Goal: Find contact information

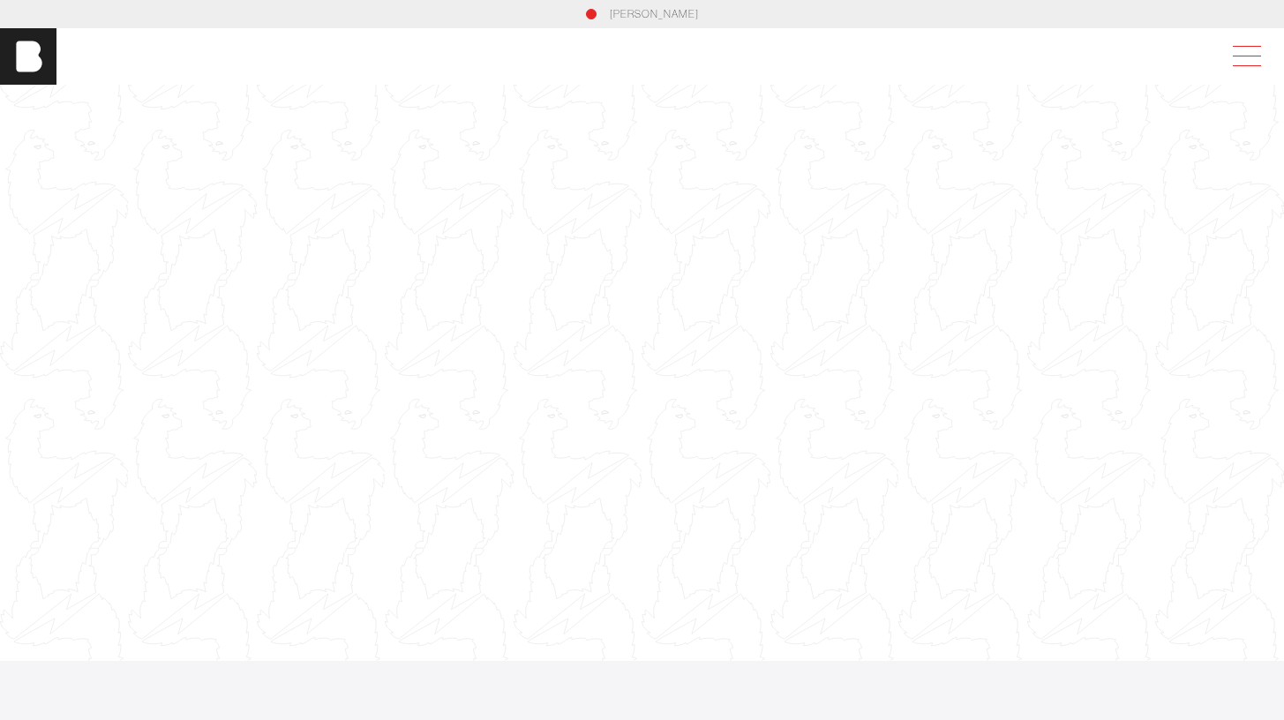
click at [1263, 50] on span at bounding box center [1243, 57] width 41 height 32
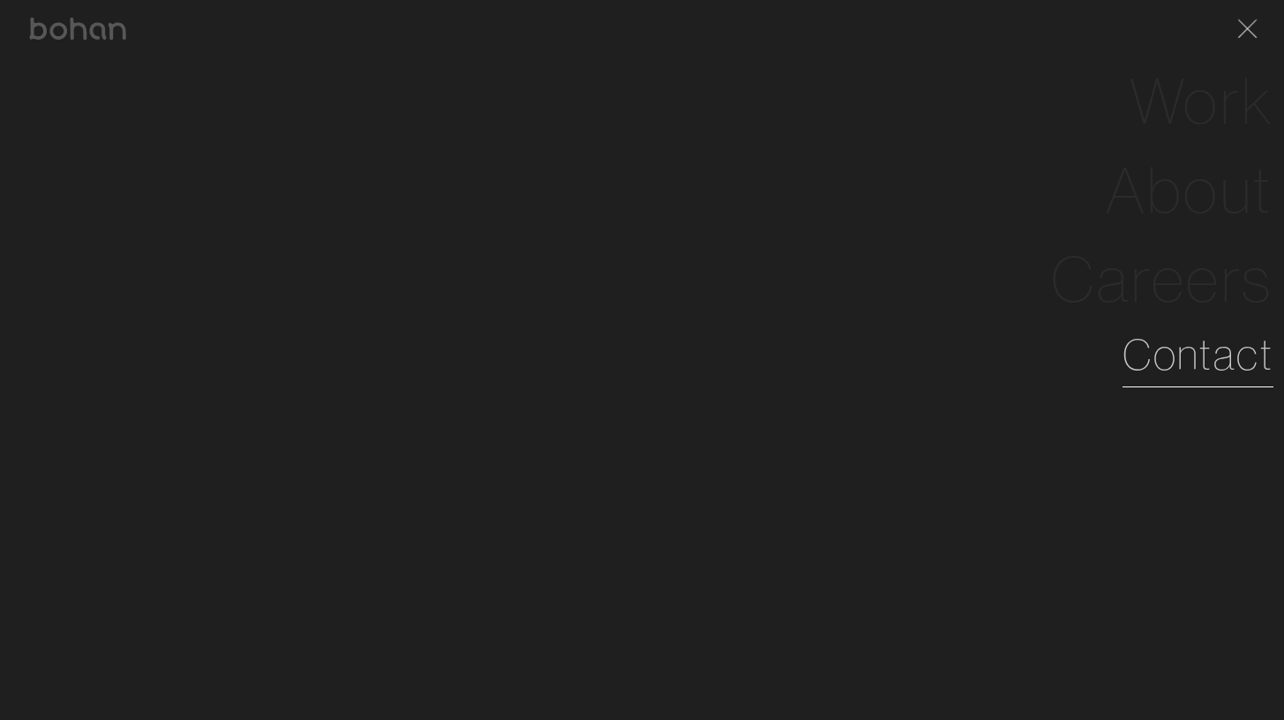
click at [1189, 372] on link "Contact" at bounding box center [1198, 355] width 151 height 64
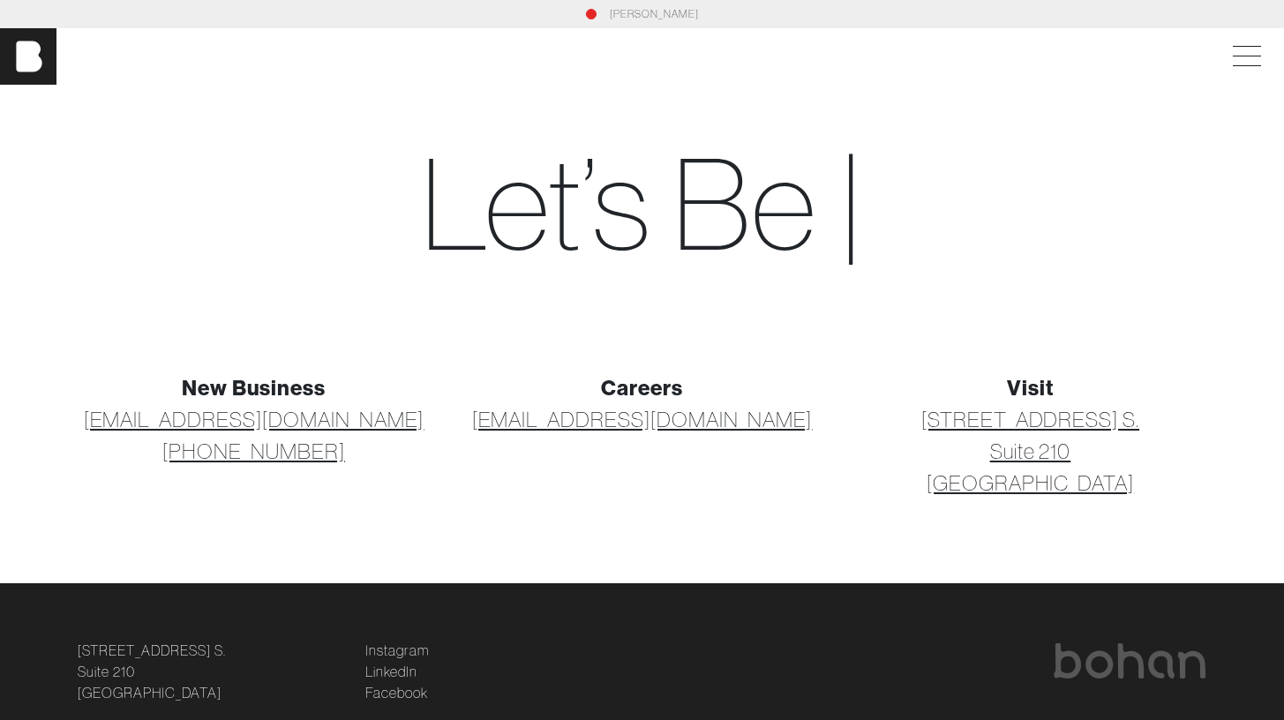
drag, startPoint x: 942, startPoint y: 407, endPoint x: 1141, endPoint y: 504, distance: 221.9
click at [1141, 507] on div "New Business [EMAIL_ADDRESS][DOMAIN_NAME] [PHONE_NUMBER] Careers [EMAIL_ADDRESS…" at bounding box center [642, 456] width 1165 height 169
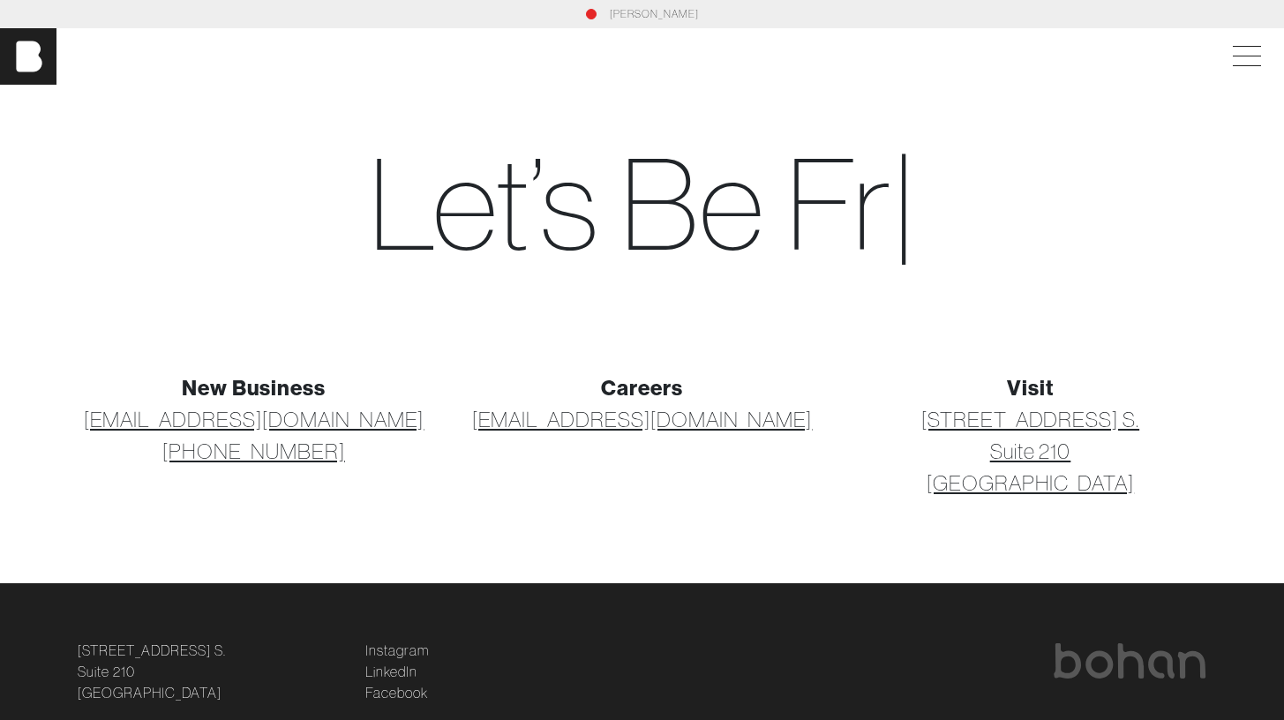
click at [1141, 501] on div "New Business [EMAIL_ADDRESS][DOMAIN_NAME] [PHONE_NUMBER] Careers [EMAIL_ADDRESS…" at bounding box center [642, 456] width 1165 height 169
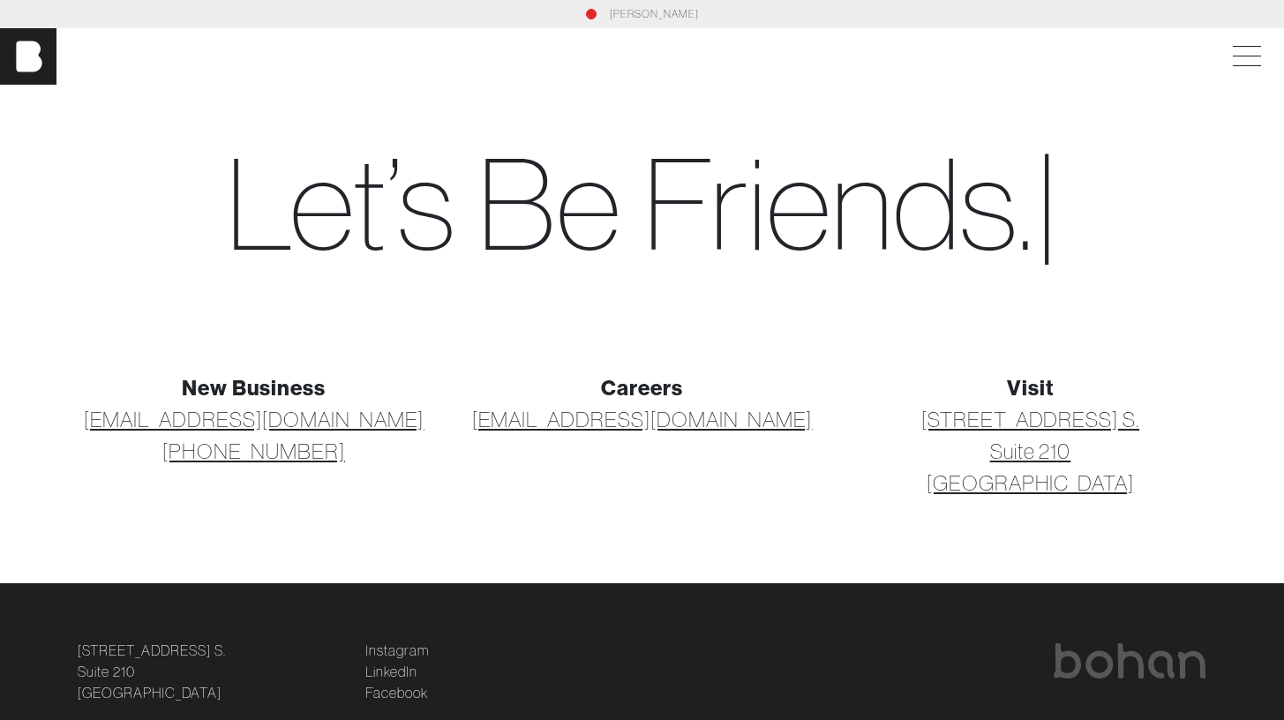
drag, startPoint x: 1122, startPoint y: 488, endPoint x: 922, endPoint y: 417, distance: 212.8
click at [922, 417] on p "[STREET_ADDRESS] [STREET_ADDRESS]" at bounding box center [1030, 450] width 367 height 95
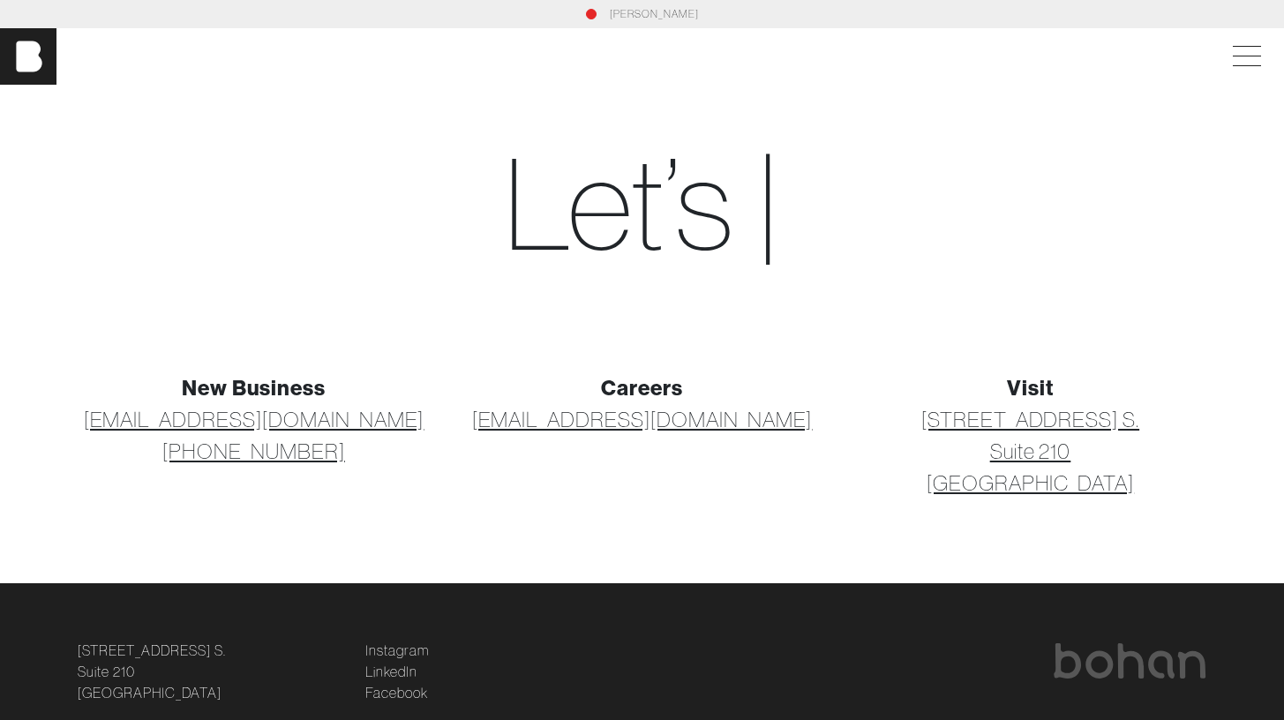
copy link "[STREET_ADDRESS] [STREET_ADDRESS]"
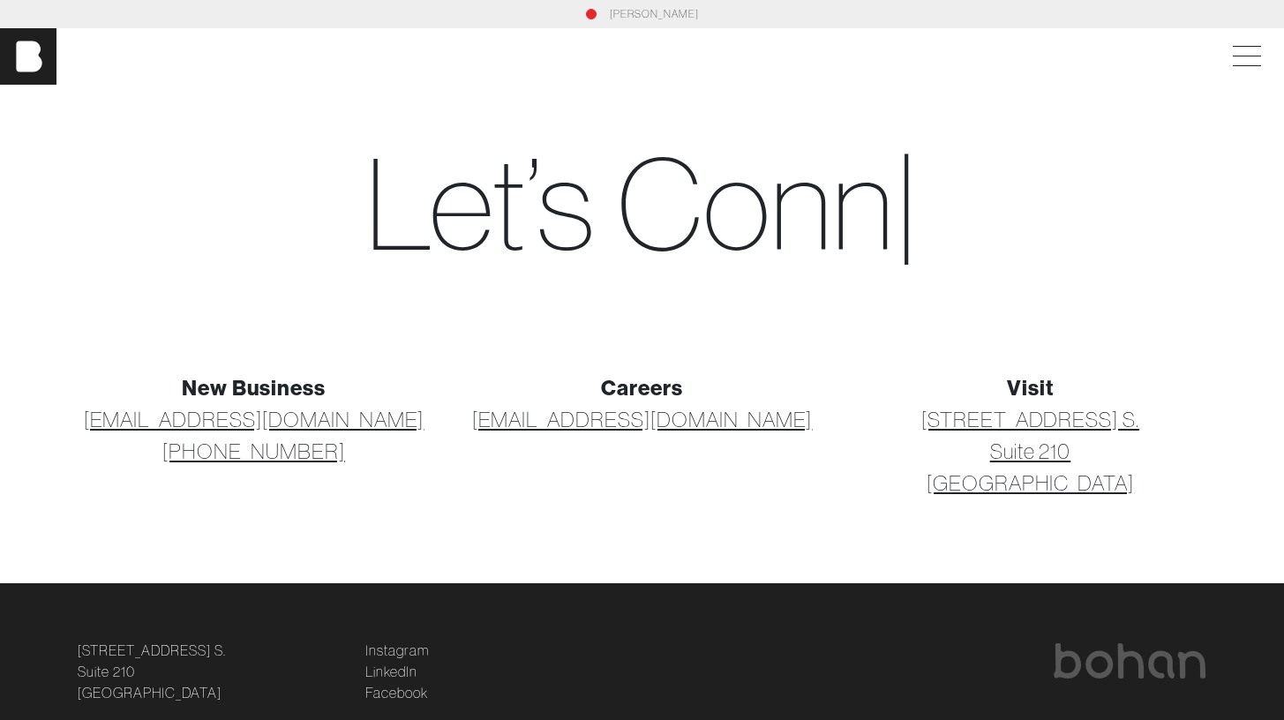
scroll to position [39, 0]
